Goal: Task Accomplishment & Management: Manage account settings

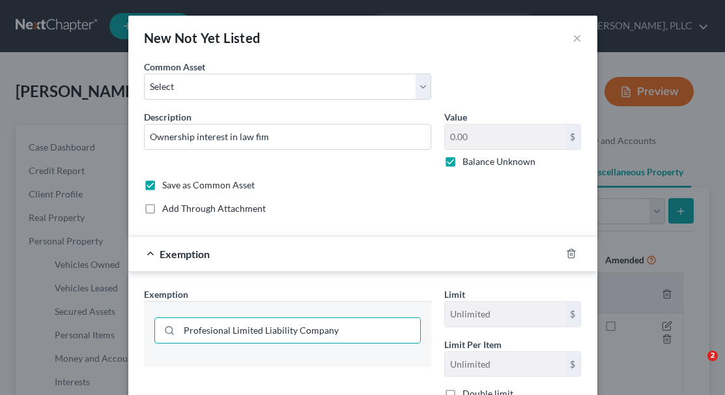
select select "not_yet_listed"
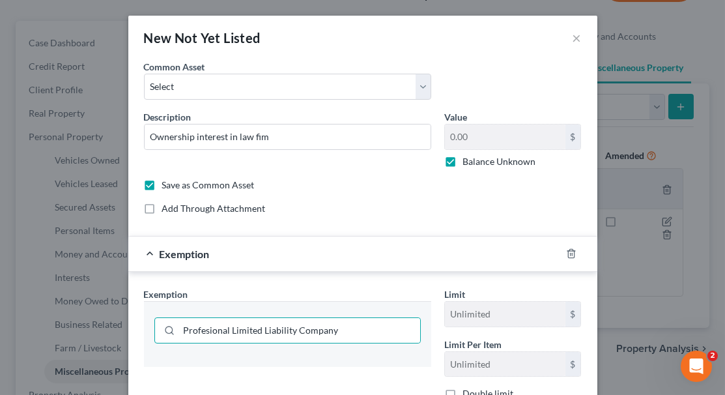
scroll to position [195, 0]
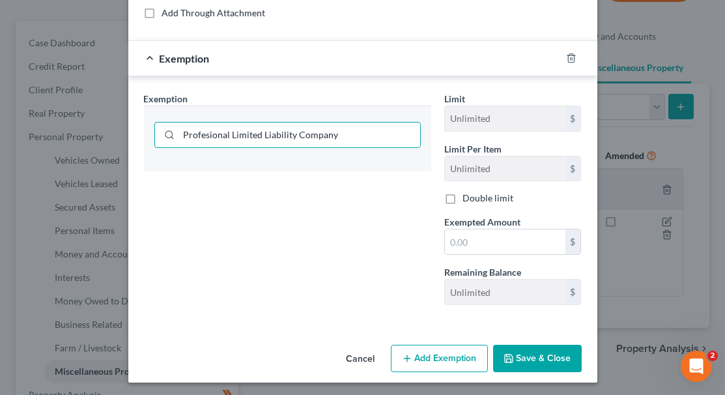
type input "Profesional Limited Liability Company"
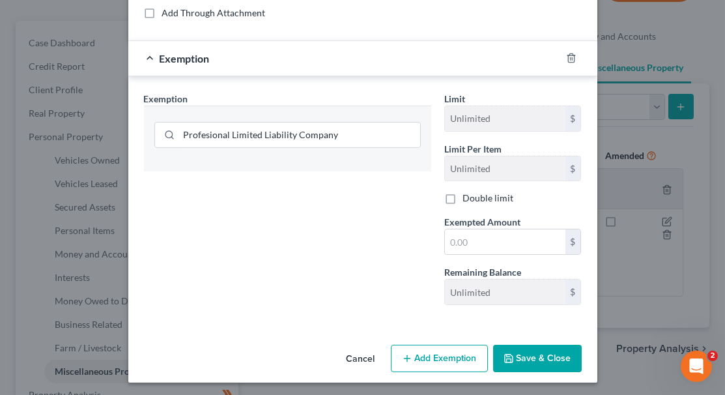
click at [511, 347] on button "Save & Close" at bounding box center [537, 358] width 89 height 27
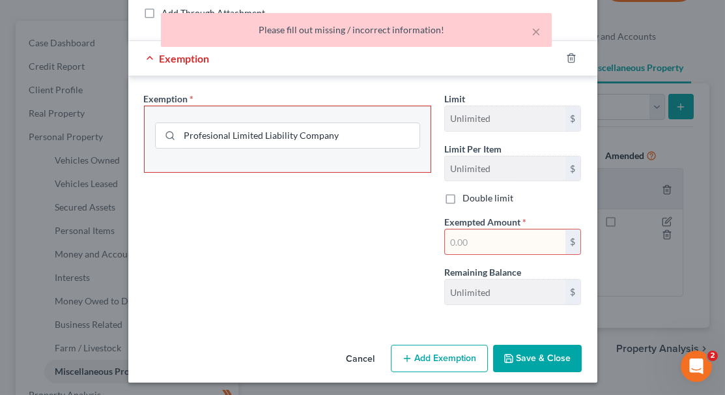
click at [511, 347] on button "Save & Close" at bounding box center [537, 358] width 89 height 27
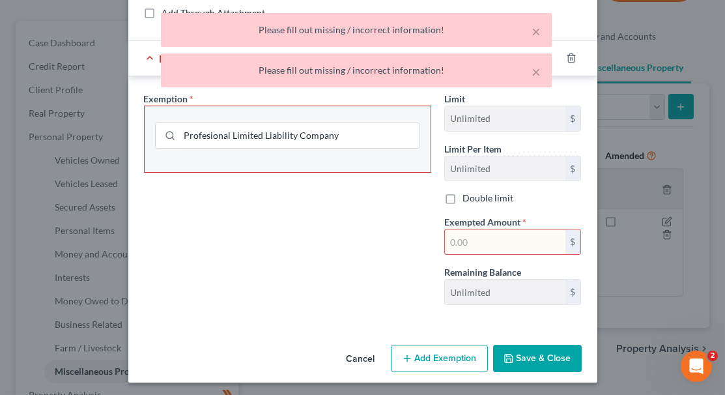
click at [511, 347] on button "Save & Close" at bounding box center [537, 358] width 89 height 27
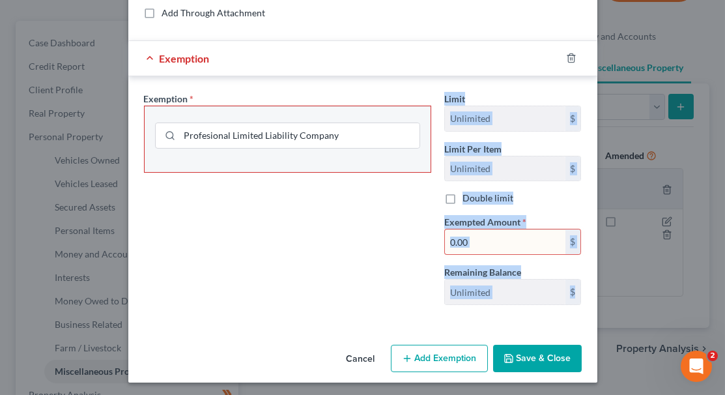
drag, startPoint x: 399, startPoint y: 210, endPoint x: 519, endPoint y: 350, distance: 183.9
click at [519, 350] on div "New Not Yet Listed × An exemption set must first be selected from the Filing In…" at bounding box center [362, 101] width 469 height 562
click at [519, 350] on button "Save & Close" at bounding box center [537, 358] width 89 height 27
click at [432, 160] on div "Exemption Set must be selected for CA. Exemption * Profesional Limited Liabilit…" at bounding box center [287, 203] width 300 height 223
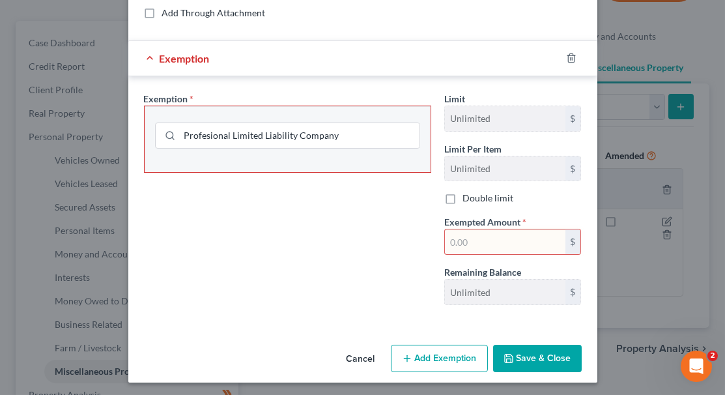
click at [358, 352] on button "Cancel" at bounding box center [361, 359] width 50 height 26
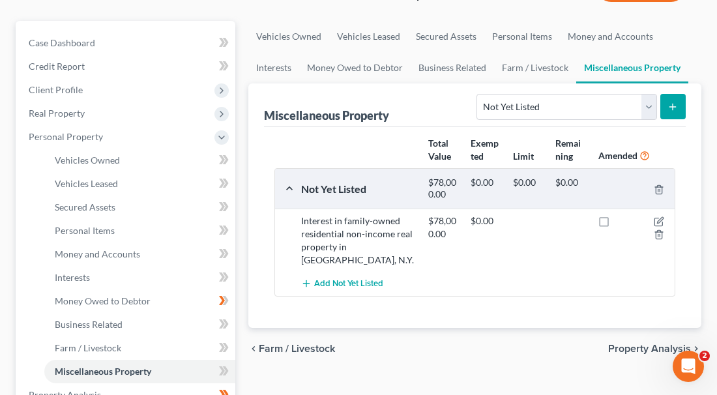
click at [374, 228] on div "Interest in family-owned residential non-income real property in [GEOGRAPHIC_DA…" at bounding box center [357, 240] width 127 height 52
click at [436, 68] on link "Business Related" at bounding box center [451, 67] width 83 height 31
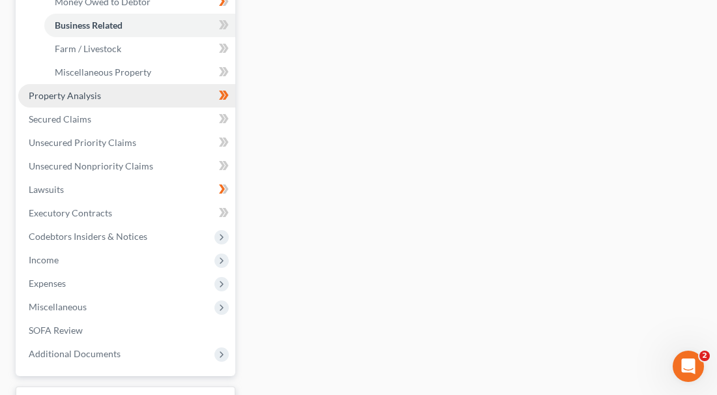
scroll to position [405, 0]
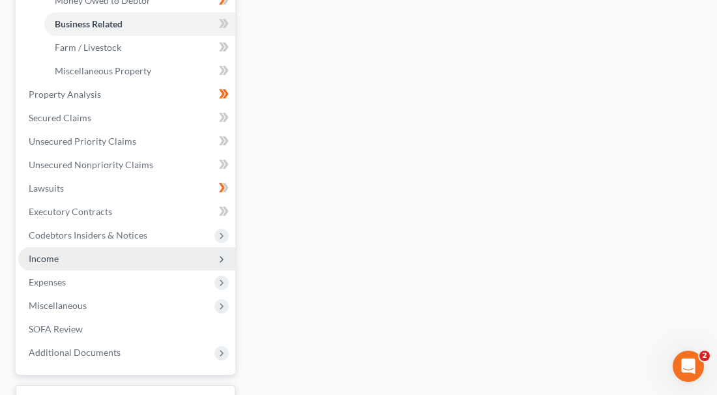
click at [222, 254] on icon at bounding box center [221, 259] width 10 height 10
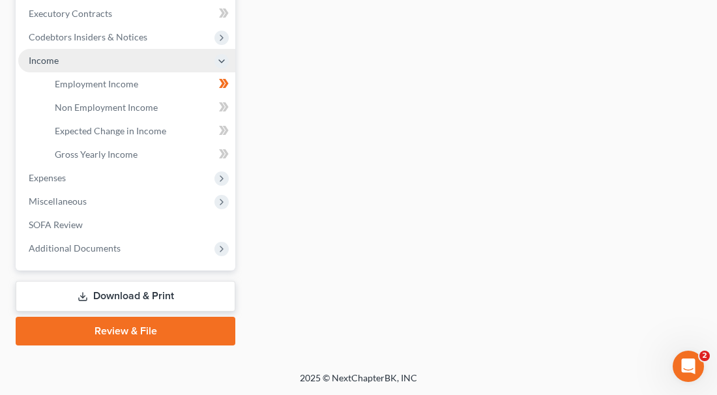
scroll to position [354, 0]
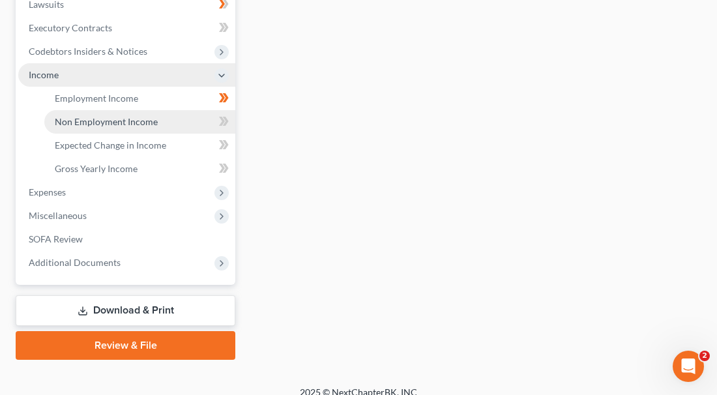
click at [134, 116] on span "Non Employment Income" at bounding box center [106, 121] width 103 height 11
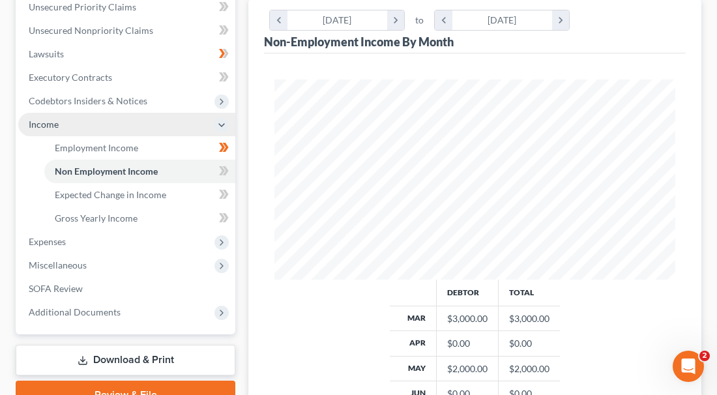
scroll to position [306, 0]
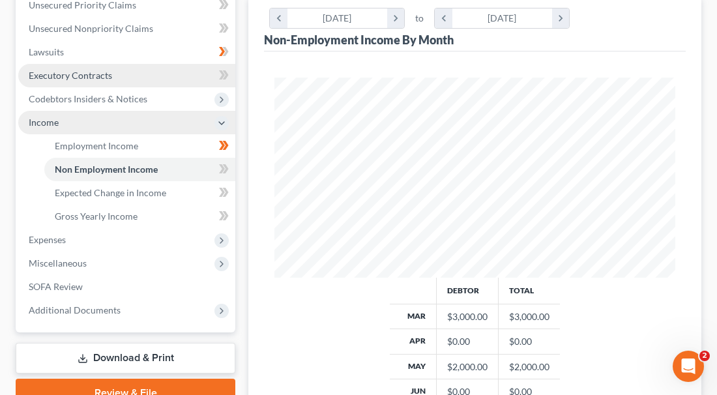
click at [124, 71] on link "Executory Contracts" at bounding box center [126, 75] width 217 height 23
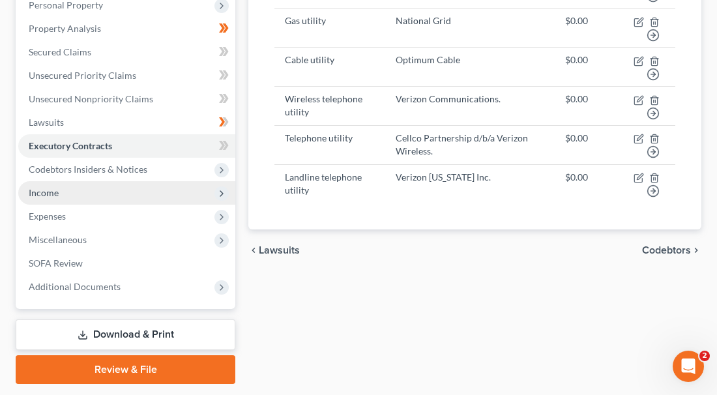
scroll to position [236, 0]
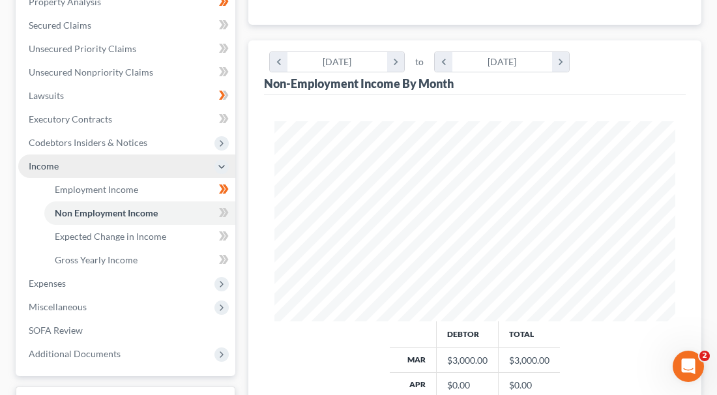
scroll to position [200, 427]
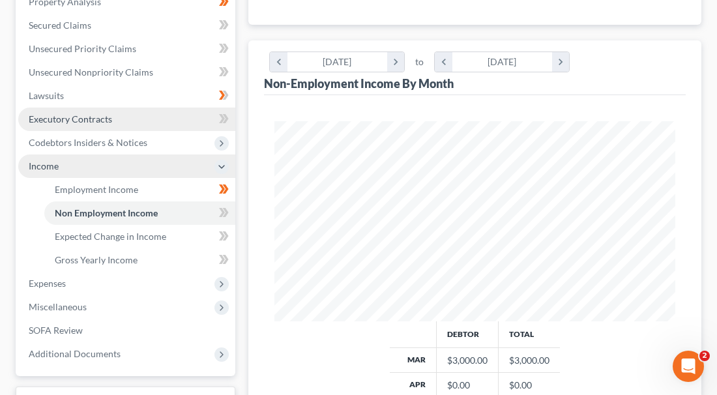
click at [103, 113] on span "Executory Contracts" at bounding box center [70, 118] width 83 height 11
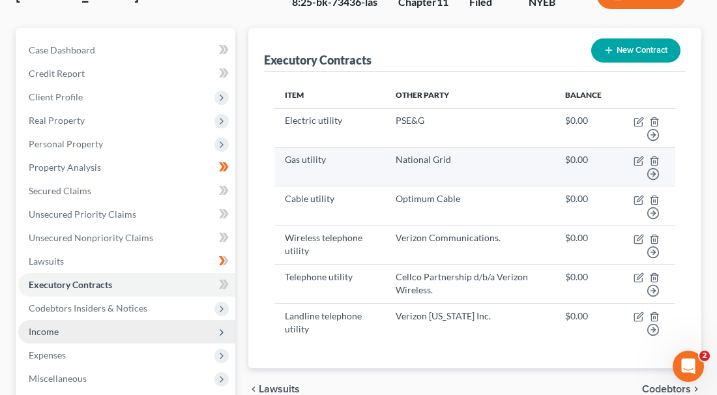
click at [427, 264] on td "Cellco Partnership d/b/a Verizon Wireless." at bounding box center [469, 283] width 169 height 39
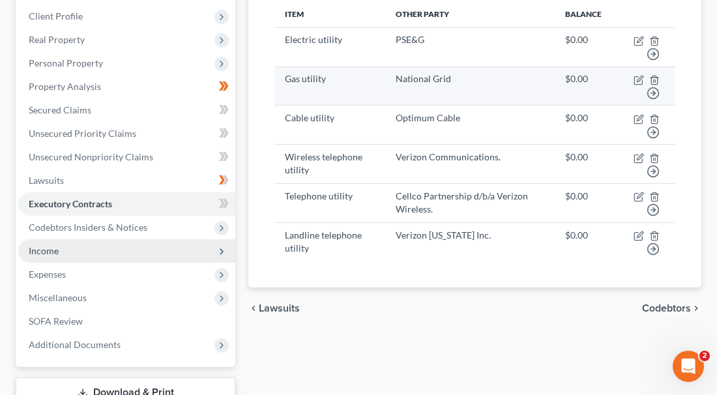
scroll to position [178, 0]
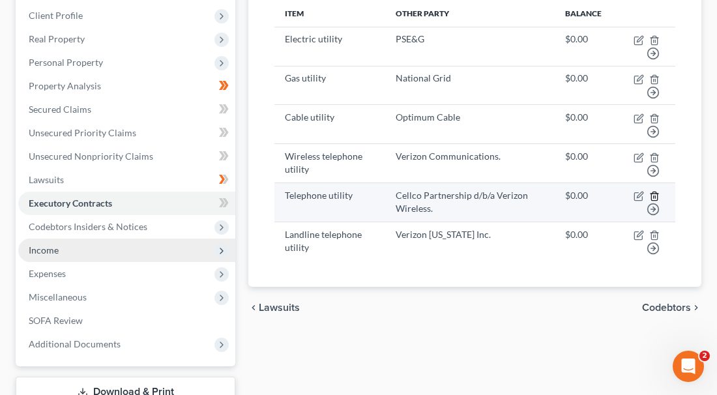
click at [654, 193] on polyline "button" at bounding box center [654, 193] width 8 height 0
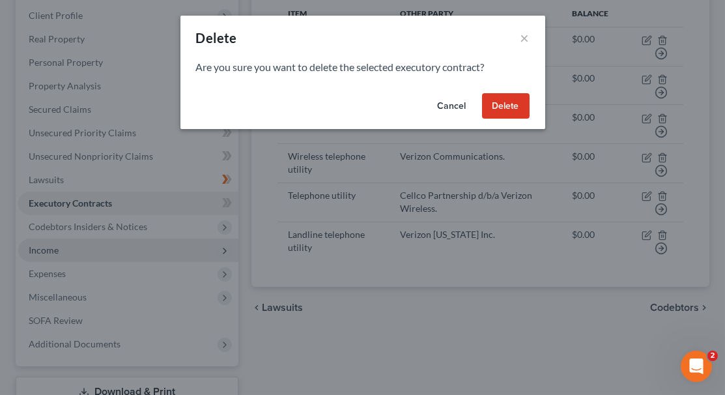
click at [513, 102] on button "Delete" at bounding box center [506, 106] width 48 height 26
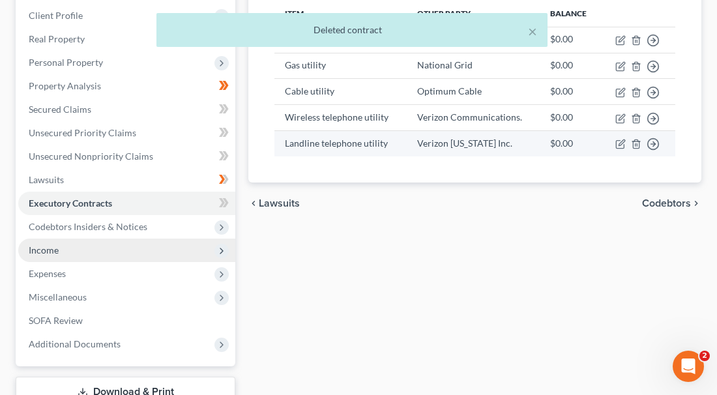
click at [518, 134] on td "Verizon [US_STATE] Inc." at bounding box center [473, 143] width 134 height 25
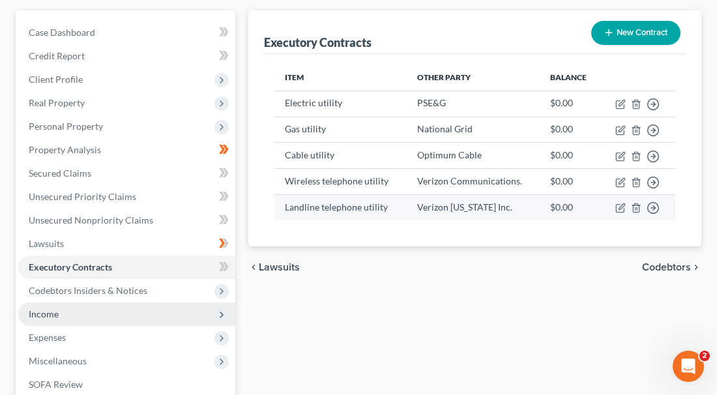
scroll to position [117, 0]
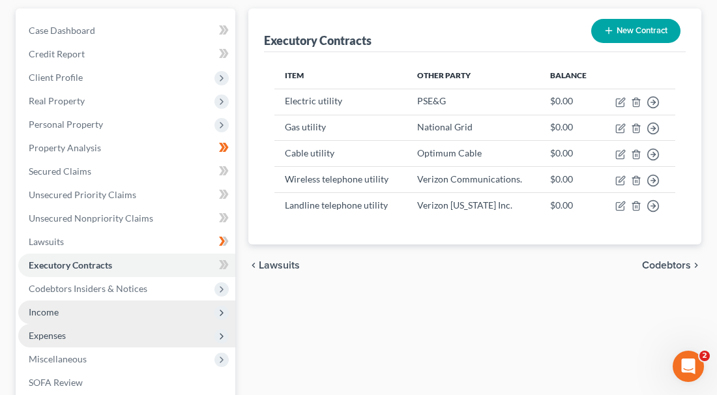
click at [221, 324] on span "Expenses" at bounding box center [126, 335] width 217 height 23
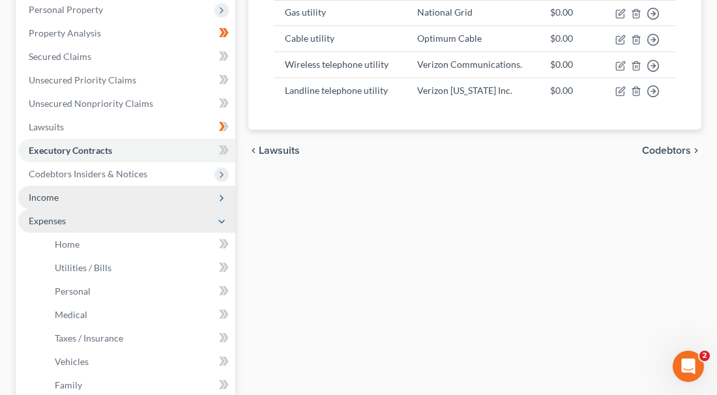
scroll to position [233, 0]
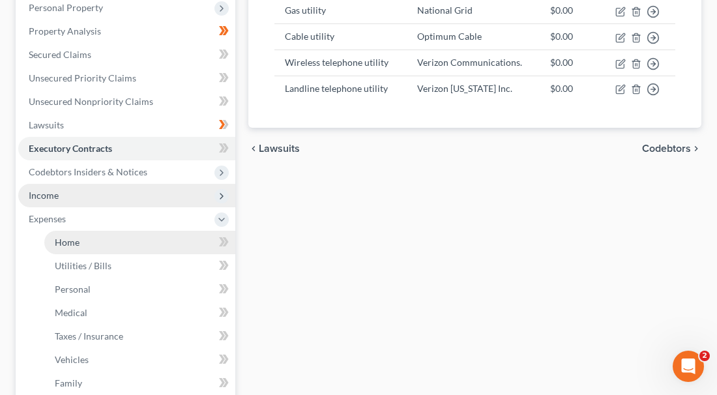
click at [108, 231] on link "Home" at bounding box center [139, 242] width 191 height 23
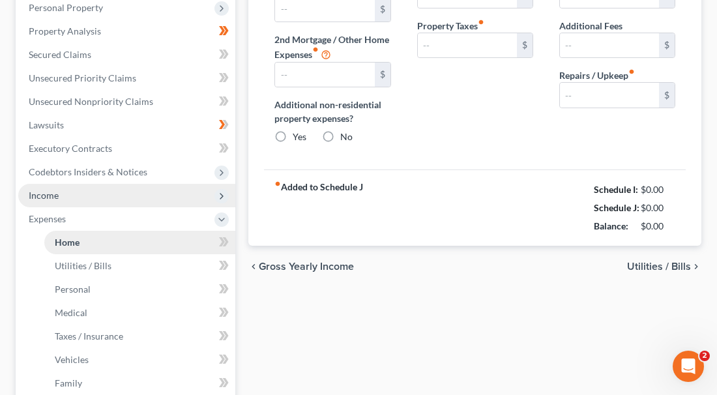
type input "3,106.78"
type input "0.00"
radio input "true"
type input "622.50"
type input "1,737.03"
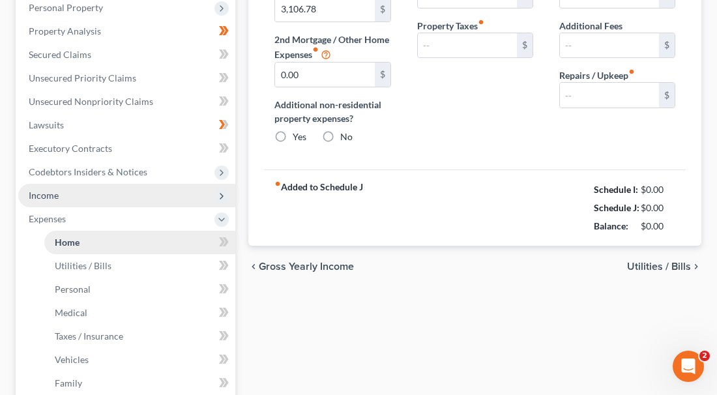
type input "0.00"
type input "300.00"
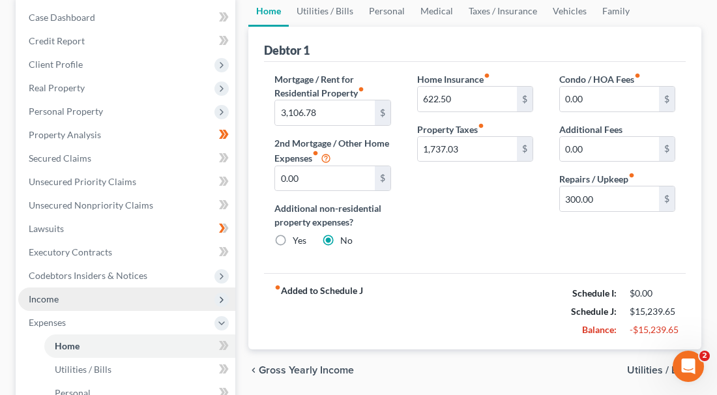
scroll to position [135, 0]
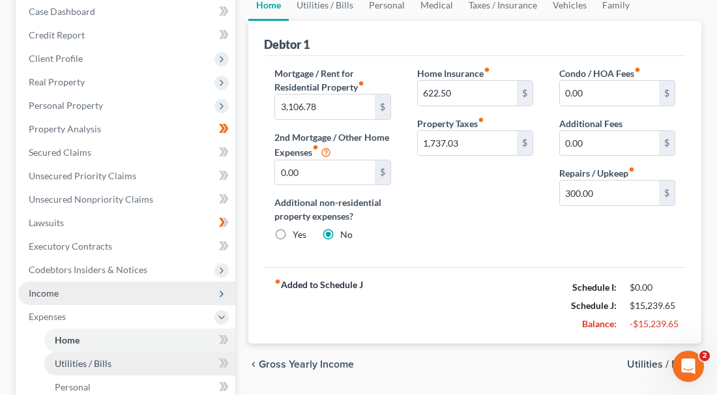
click at [90, 358] on span "Utilities / Bills" at bounding box center [83, 363] width 57 height 11
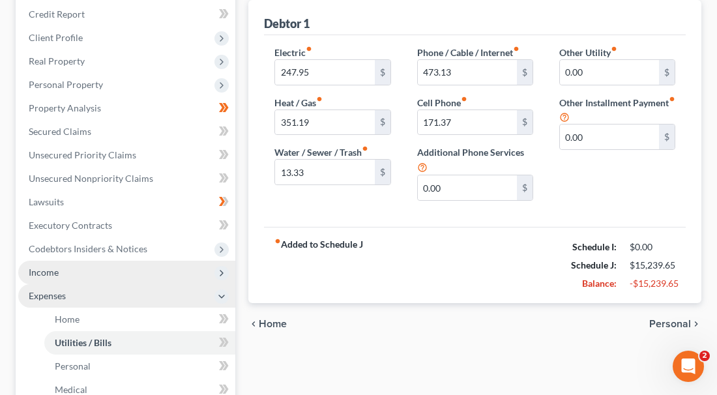
scroll to position [158, 0]
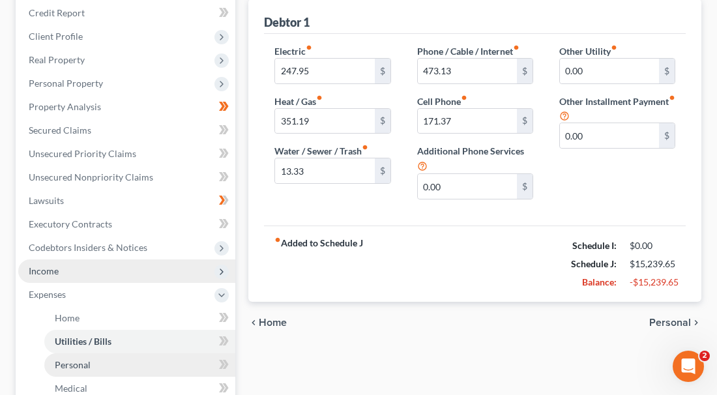
click at [74, 359] on span "Personal" at bounding box center [73, 364] width 36 height 11
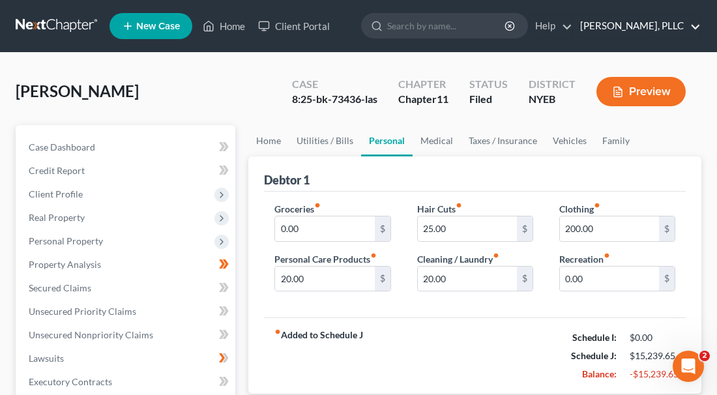
click at [698, 25] on link "[PERSON_NAME], PLLC" at bounding box center [636, 25] width 127 height 23
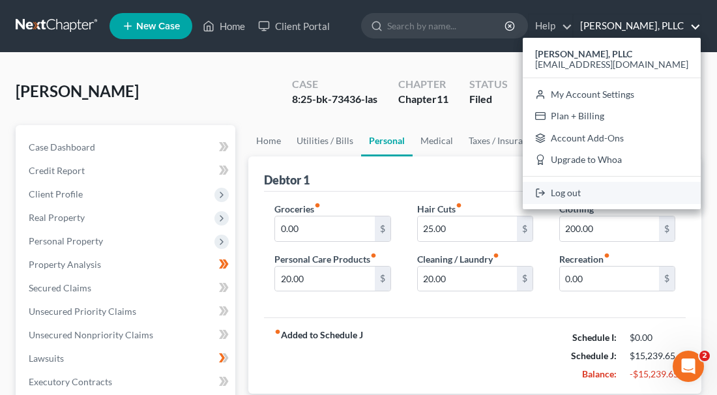
click at [605, 187] on link "Log out" at bounding box center [611, 193] width 178 height 22
